Goal: Information Seeking & Learning: Learn about a topic

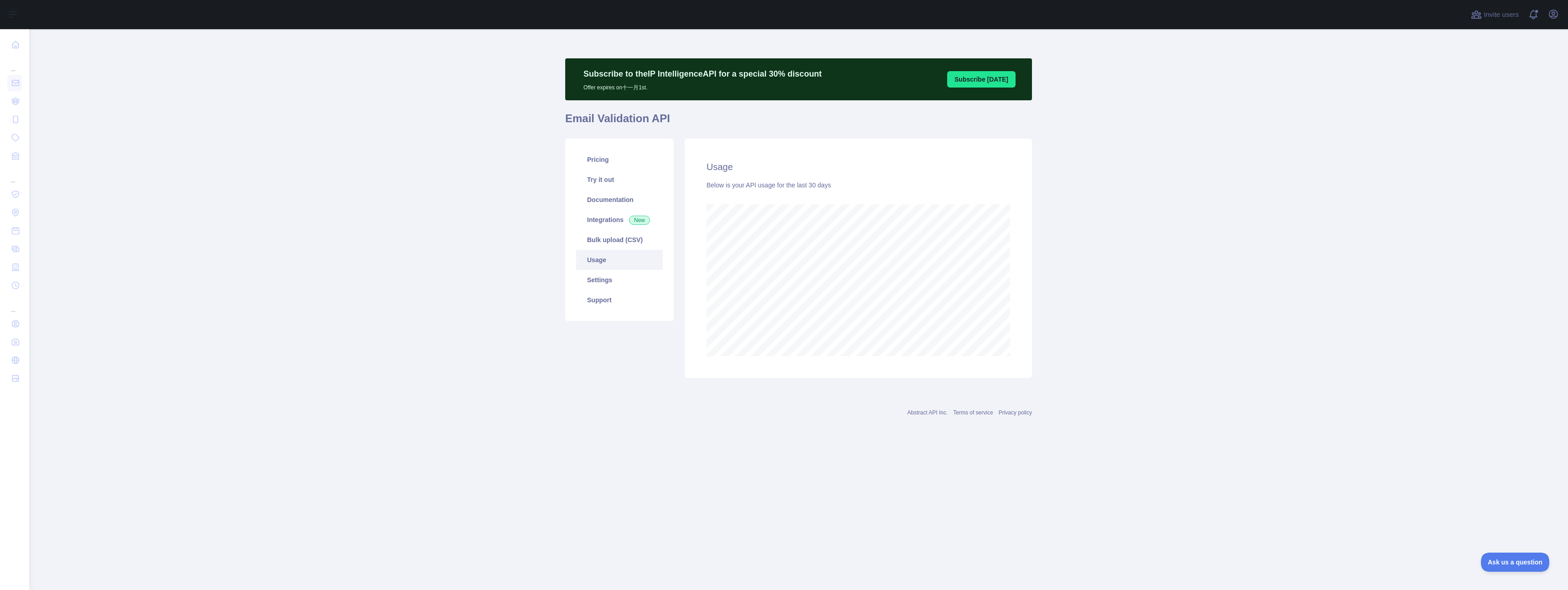
scroll to position [561, 1539]
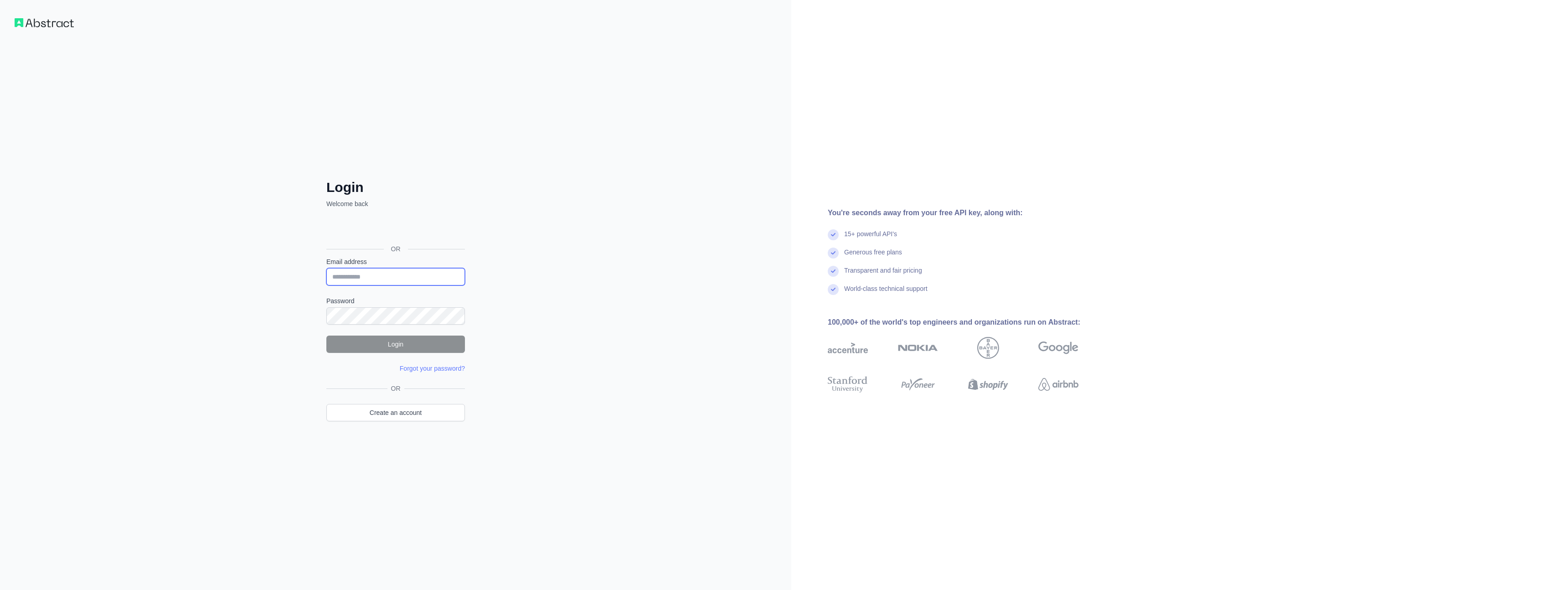
type input "**********"
click at [395, 347] on button "Login" at bounding box center [396, 344] width 139 height 17
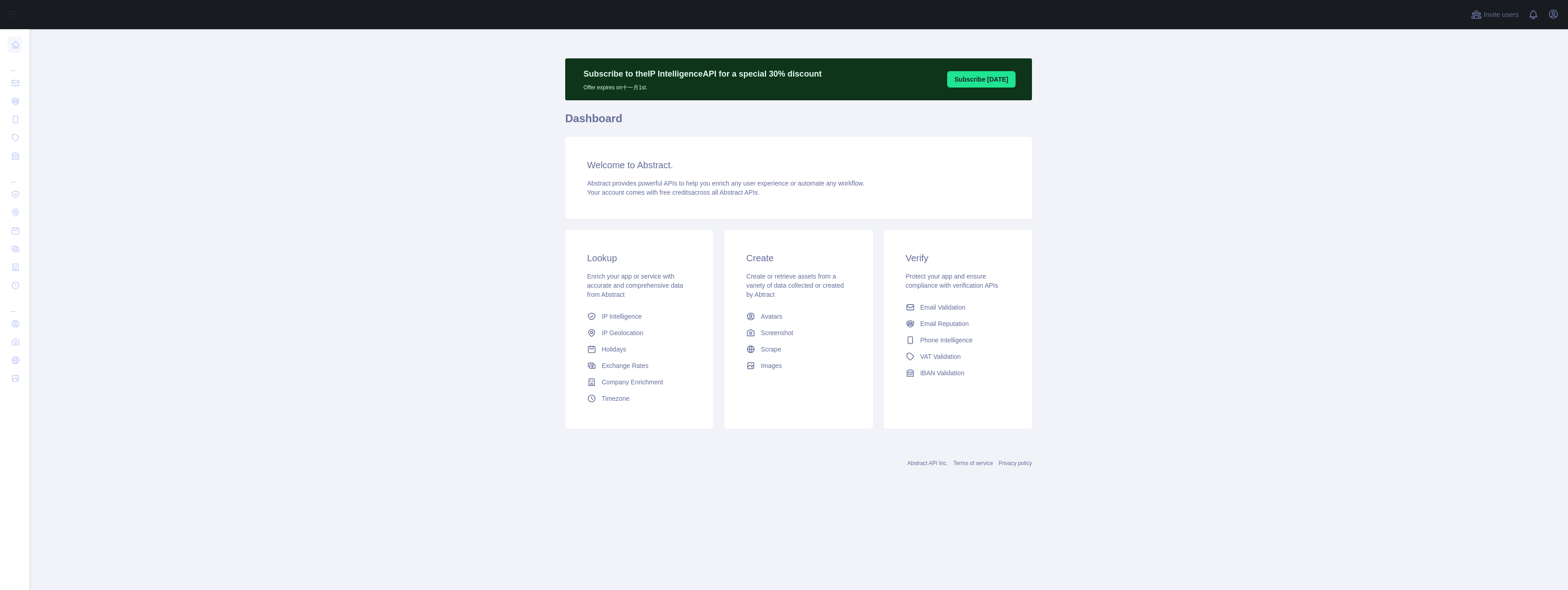
drag, startPoint x: 321, startPoint y: 146, endPoint x: 222, endPoint y: 98, distance: 110.0
click at [321, 144] on main "Subscribe to the IP Intelligence API for a special 30 % discount Offer expires …" at bounding box center [798, 309] width 1539 height 561
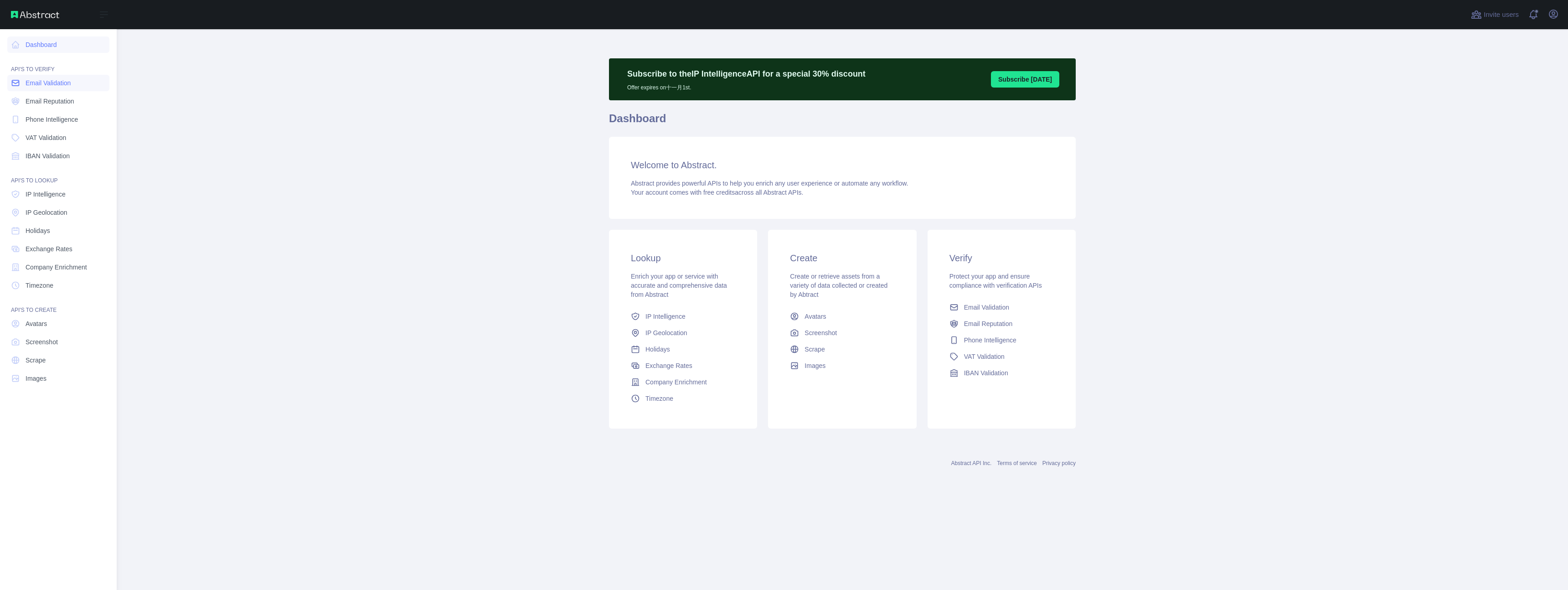
click at [54, 82] on span "Email Validation" at bounding box center [49, 83] width 45 height 9
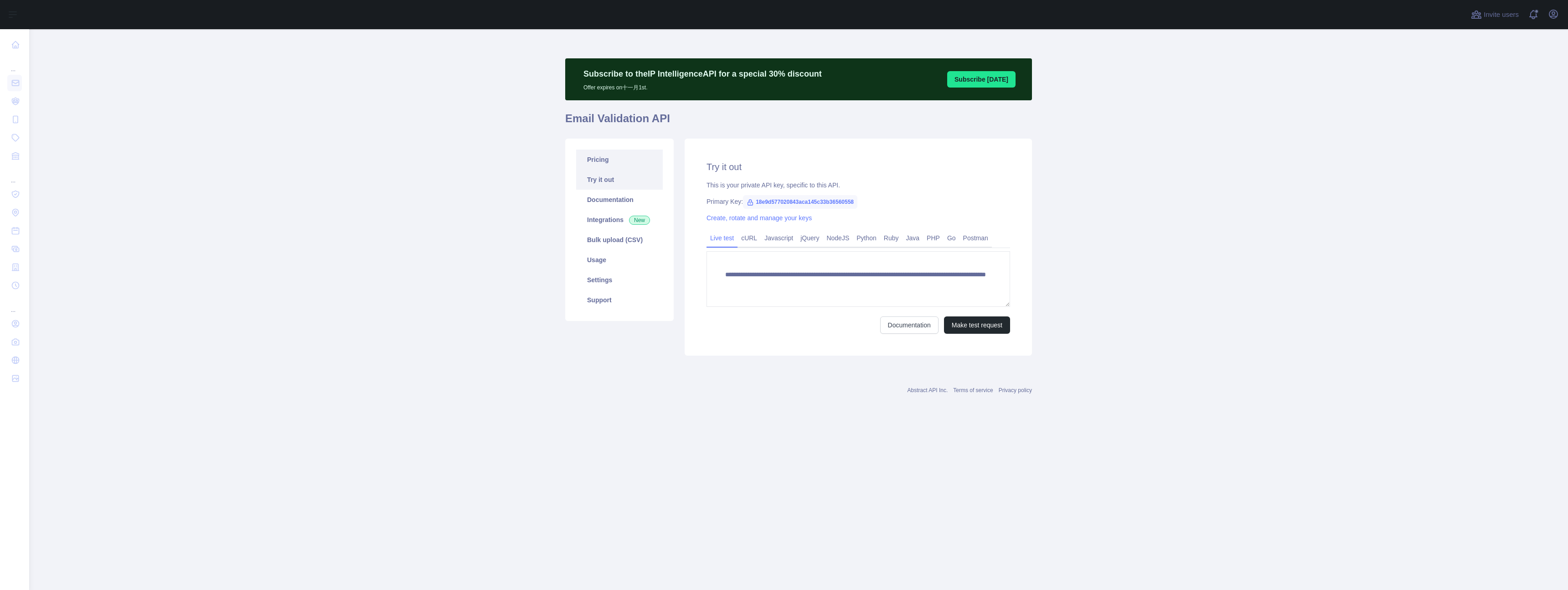
click at [607, 161] on link "Pricing" at bounding box center [619, 159] width 86 height 20
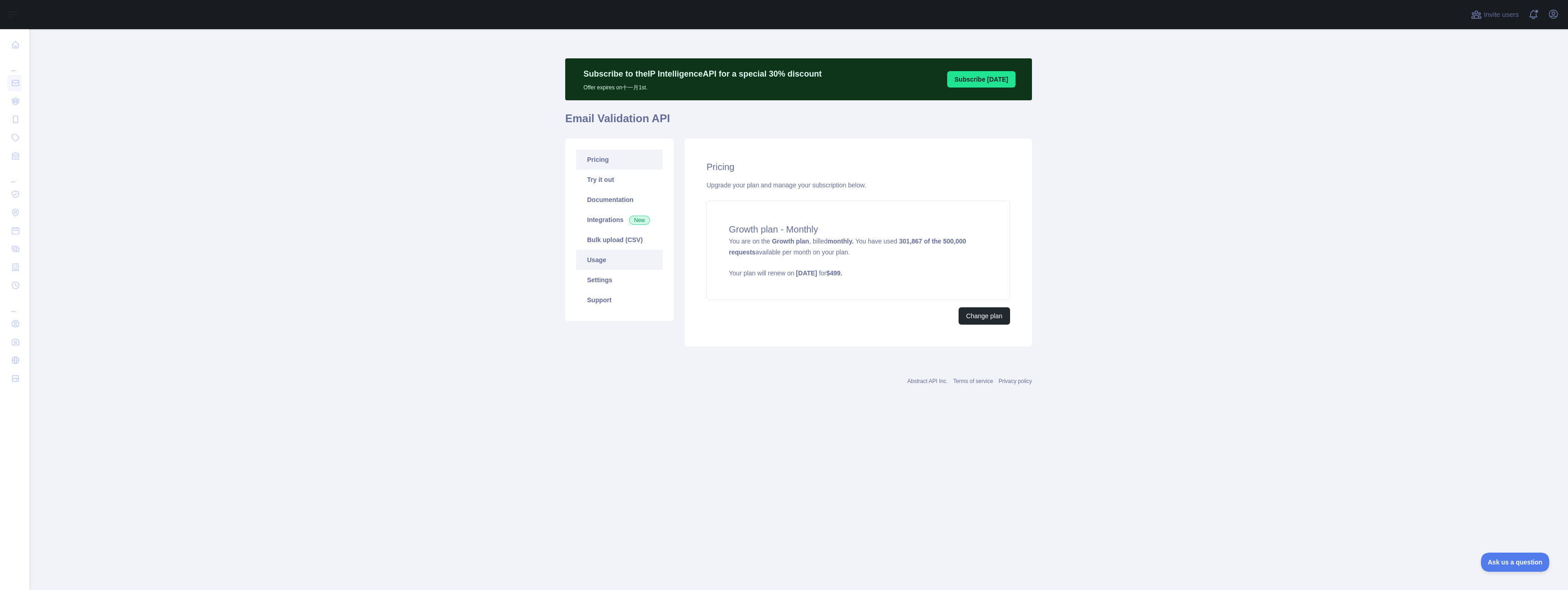
click at [611, 261] on link "Usage" at bounding box center [619, 260] width 86 height 20
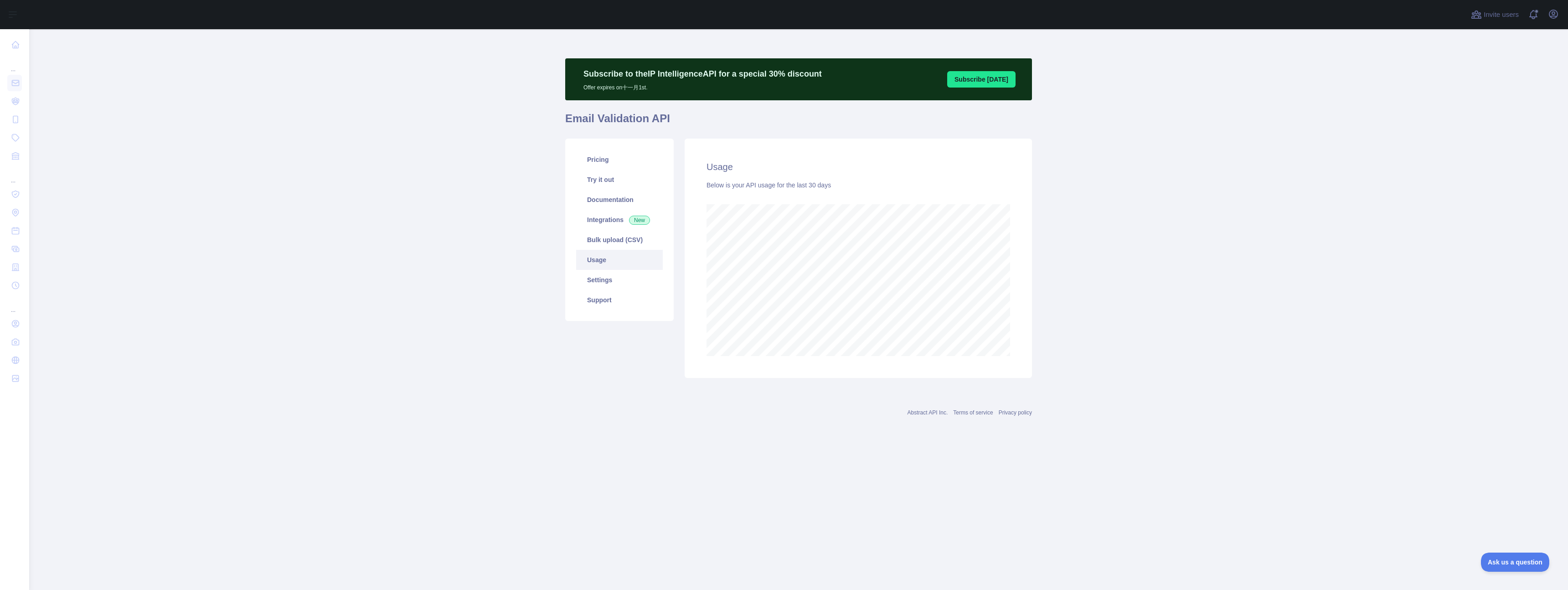
scroll to position [561, 1539]
click at [428, 262] on main "Subscribe to the IP Intelligence API for a special 30 % discount Offer expires …" at bounding box center [798, 309] width 1539 height 561
click at [369, 188] on main "Subscribe to the IP Intelligence API for a special 30 % discount Offer expires …" at bounding box center [798, 309] width 1539 height 561
click at [369, 187] on main "Subscribe to the IP Intelligence API for a special 30 % discount Offer expires …" at bounding box center [798, 309] width 1539 height 561
